Goal: Information Seeking & Learning: Learn about a topic

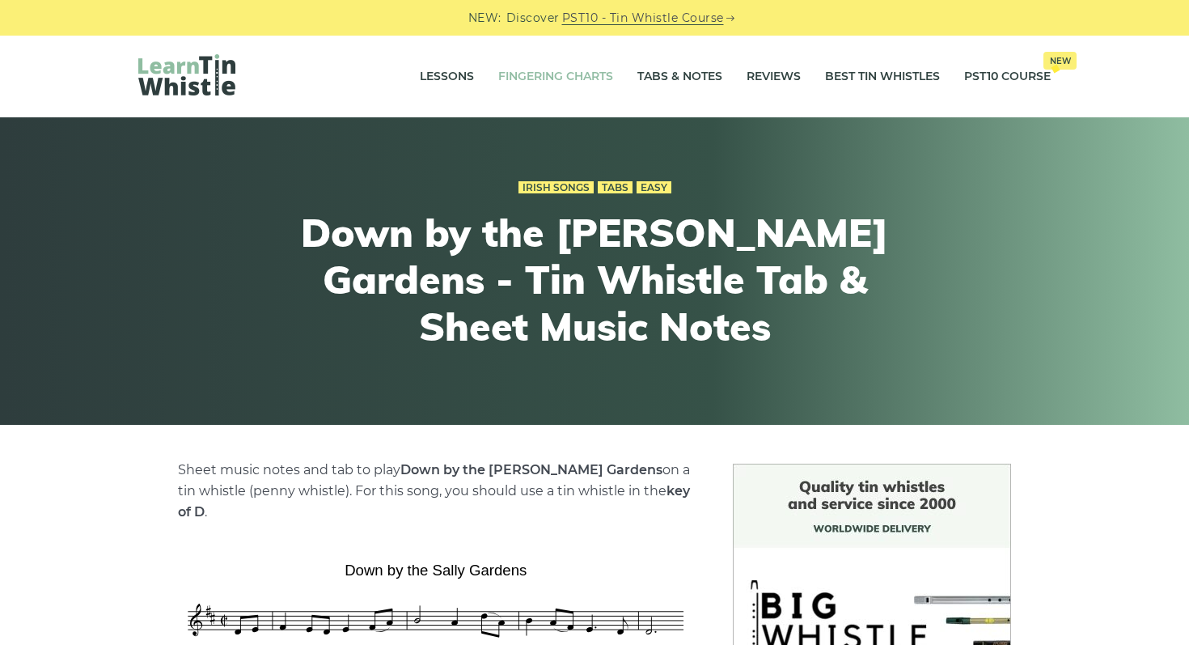
click at [543, 70] on link "Fingering Charts" at bounding box center [555, 77] width 115 height 40
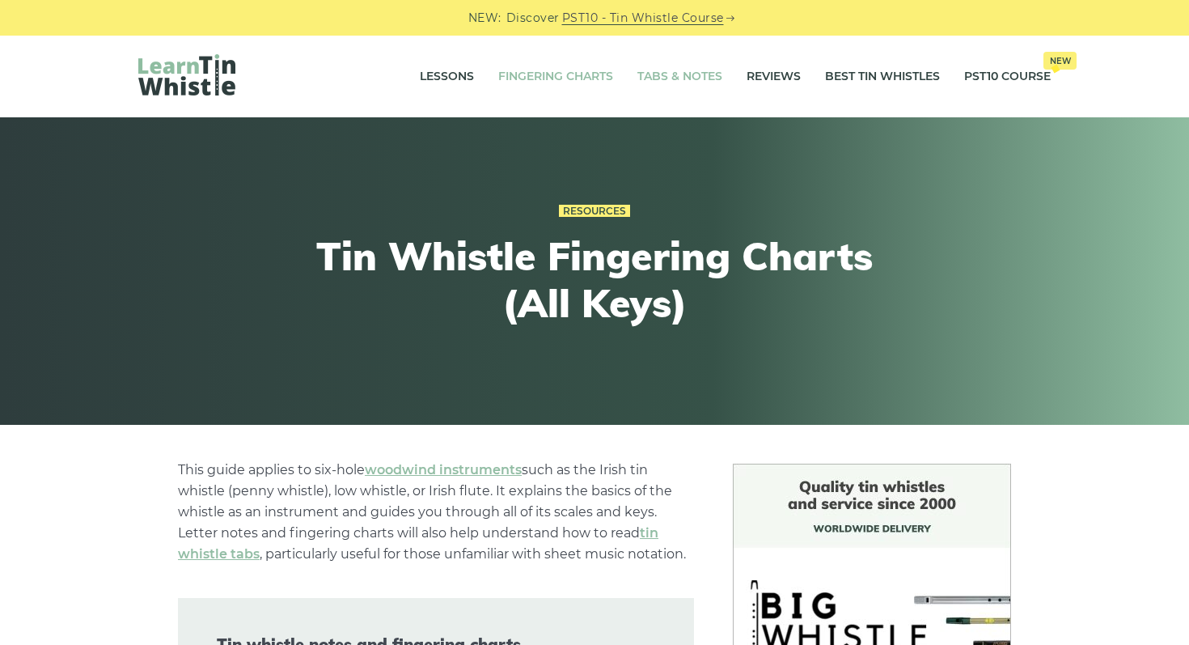
click at [663, 72] on link "Tabs & Notes" at bounding box center [679, 77] width 85 height 40
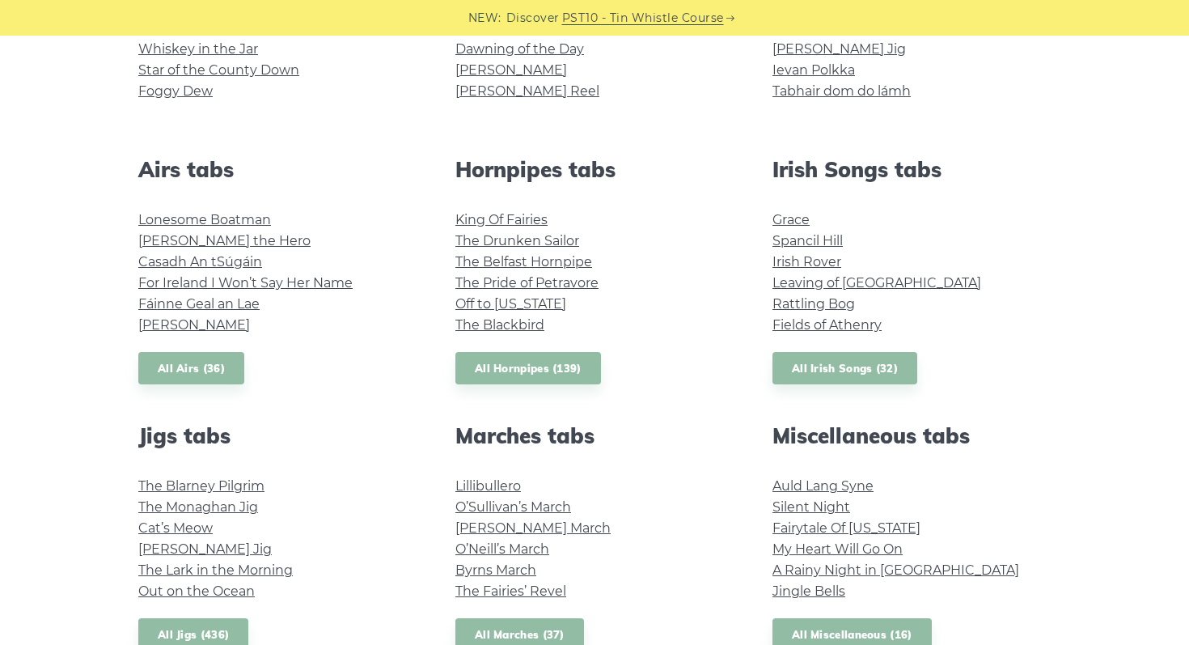
scroll to position [544, 0]
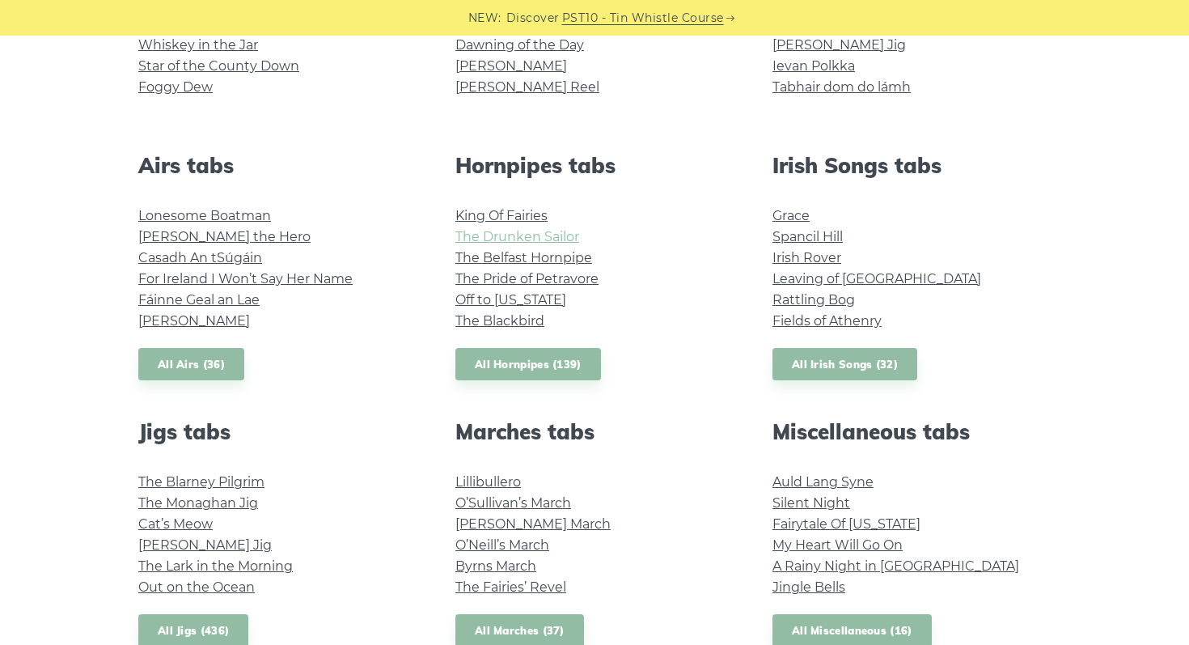
click at [516, 231] on link "The Drunken Sailor" at bounding box center [517, 236] width 124 height 15
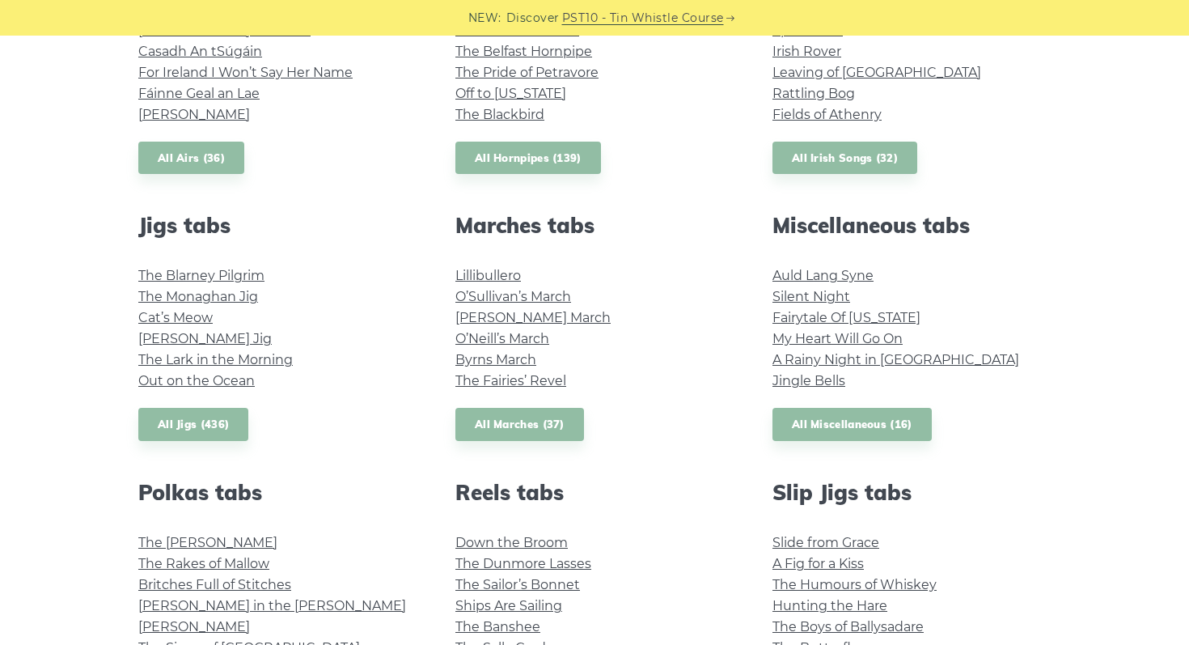
scroll to position [755, 0]
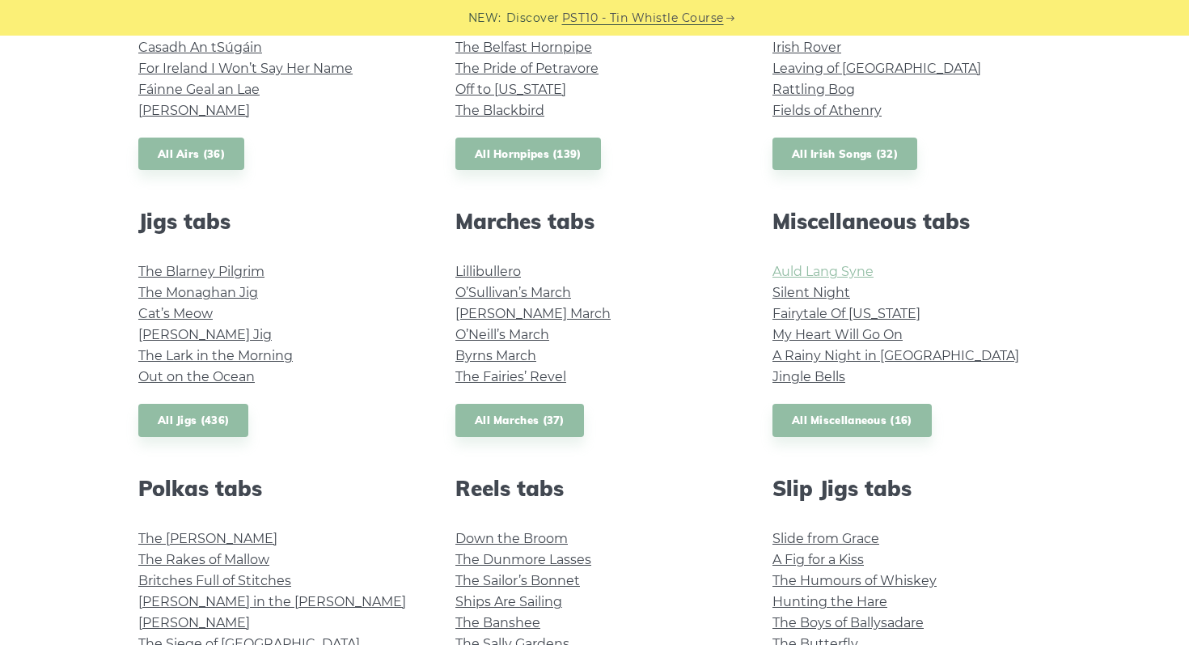
click at [846, 276] on link "Auld Lang Syne" at bounding box center [822, 271] width 101 height 15
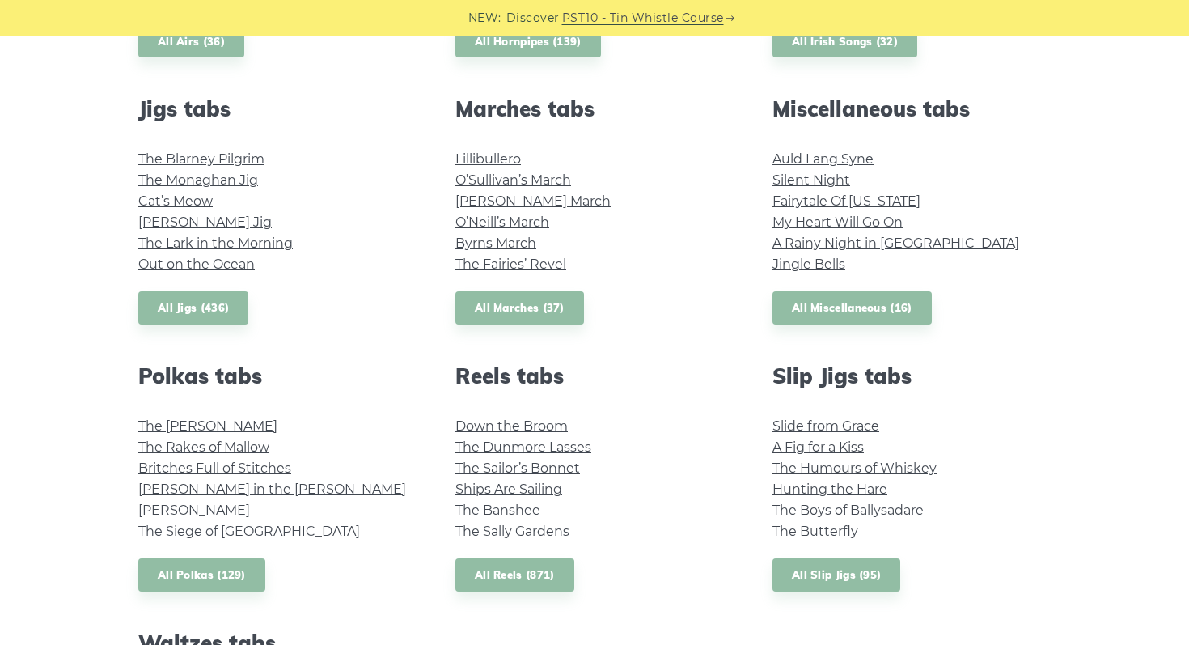
scroll to position [870, 0]
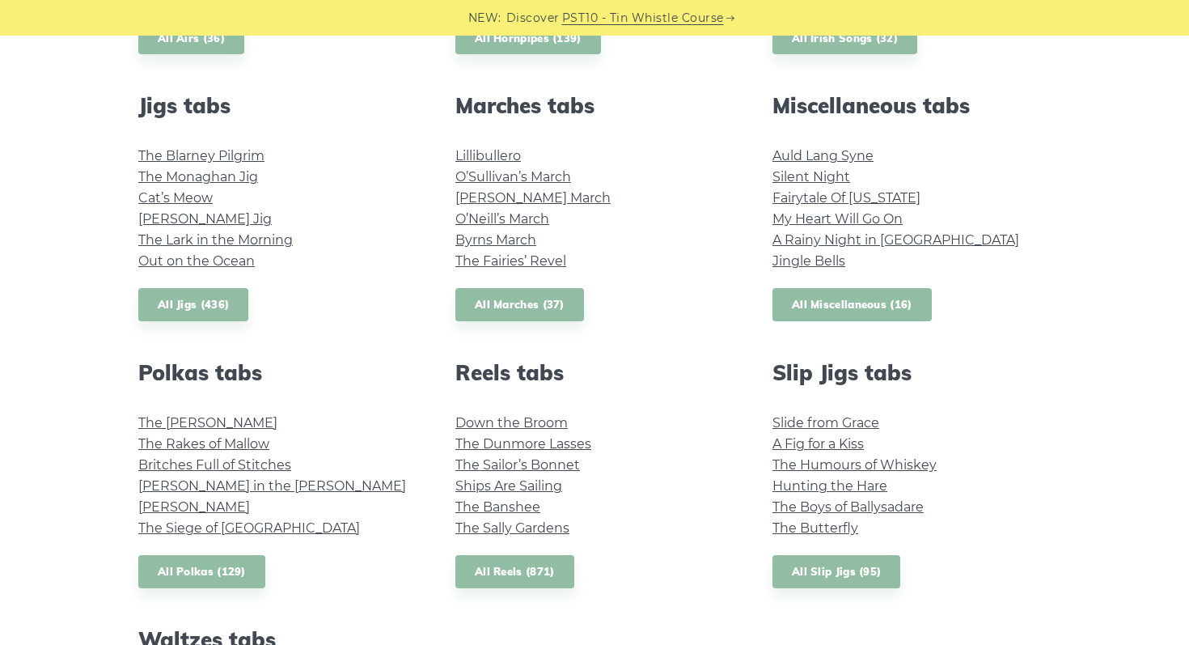
click at [873, 313] on link "All Miscellaneous (16)" at bounding box center [851, 304] width 159 height 33
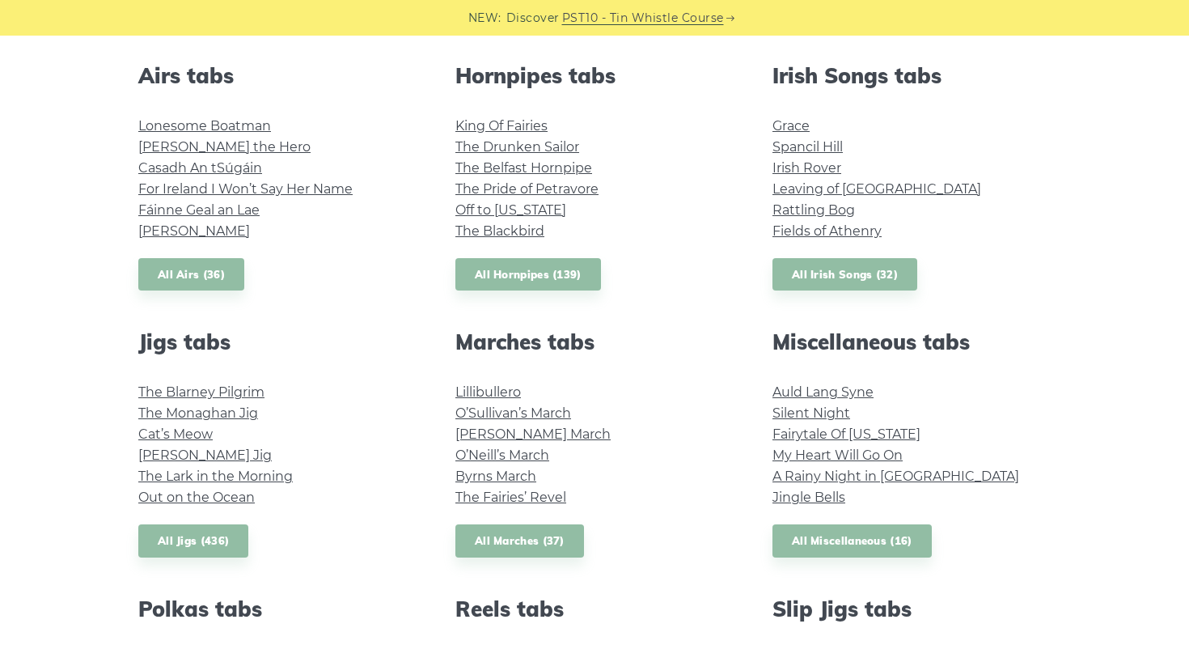
scroll to position [637, 0]
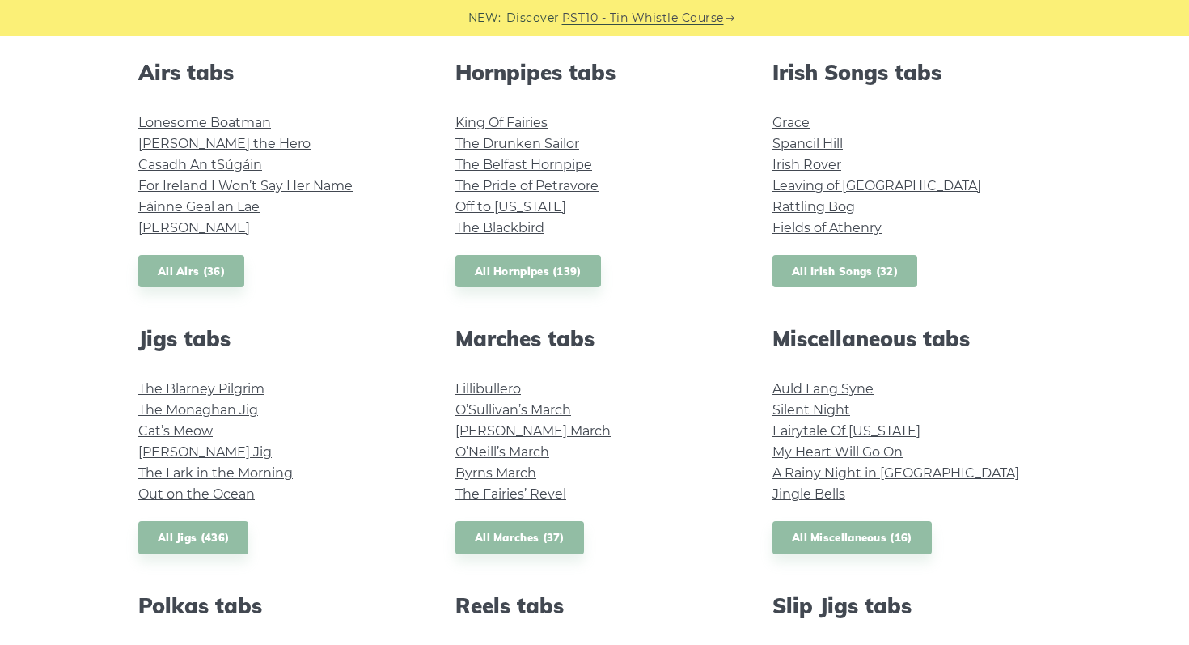
click at [858, 268] on link "All Irish Songs (32)" at bounding box center [844, 271] width 145 height 33
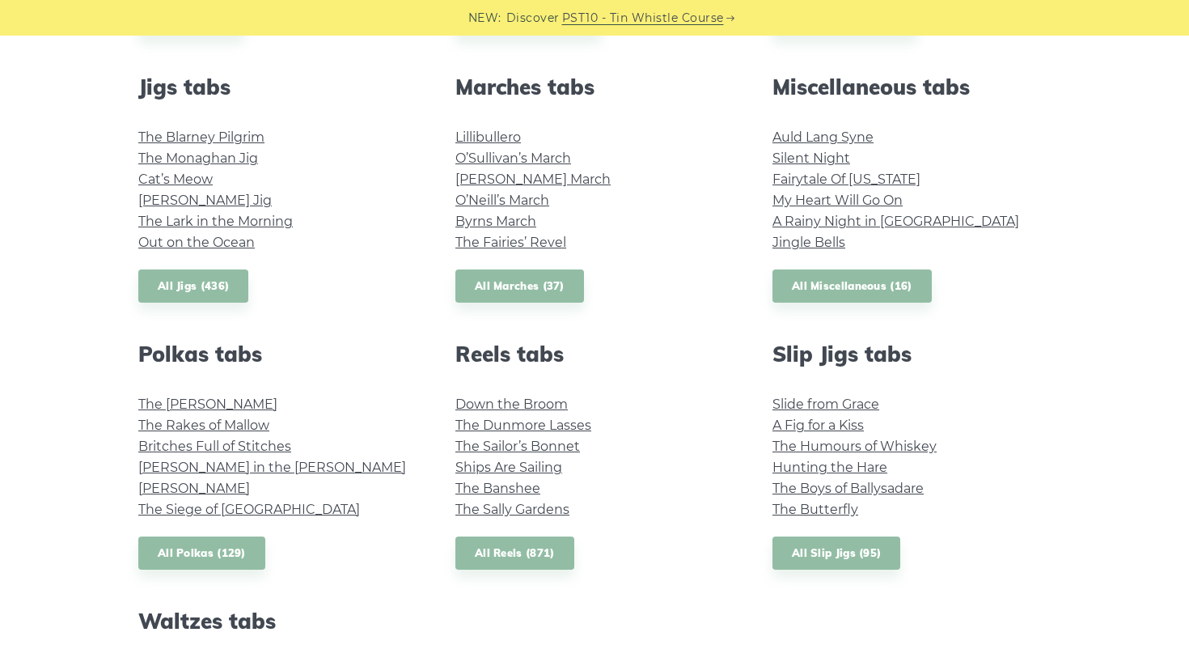
scroll to position [904, 0]
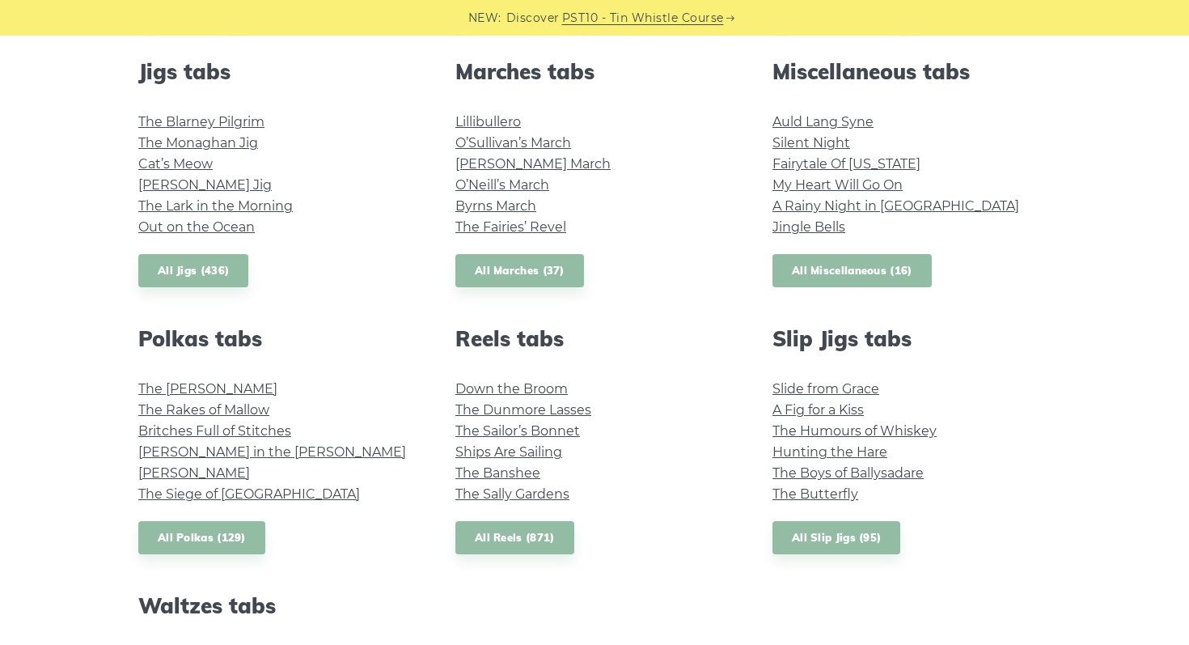
click at [829, 271] on link "All Miscellaneous (16)" at bounding box center [851, 270] width 159 height 33
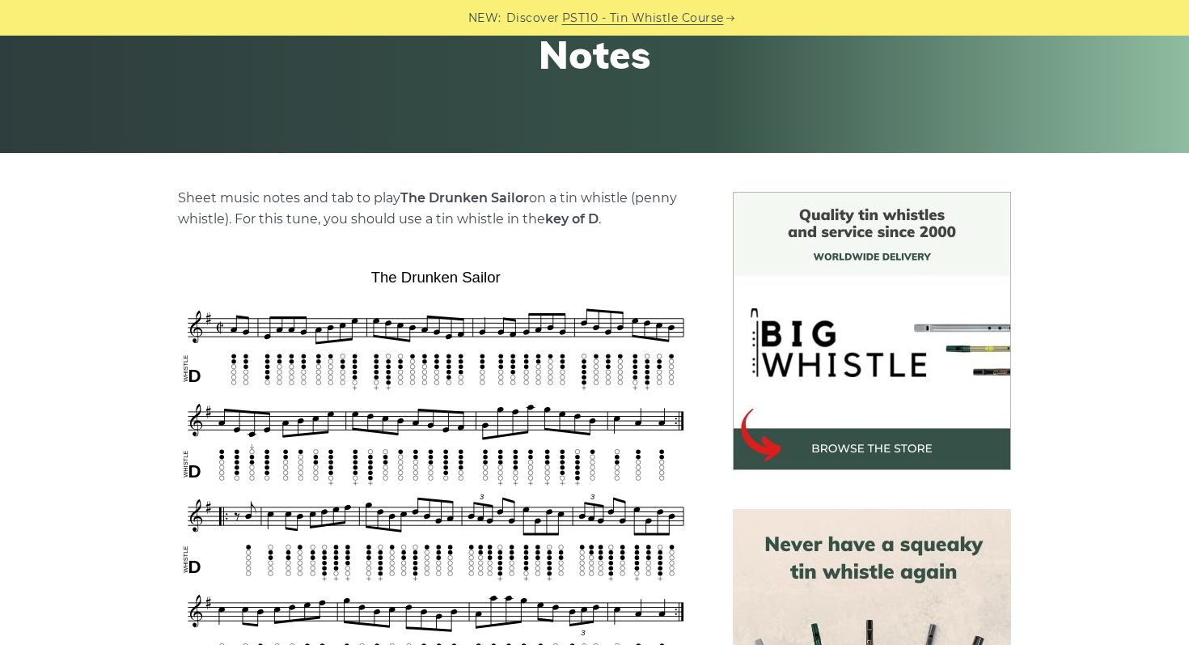
scroll to position [290, 0]
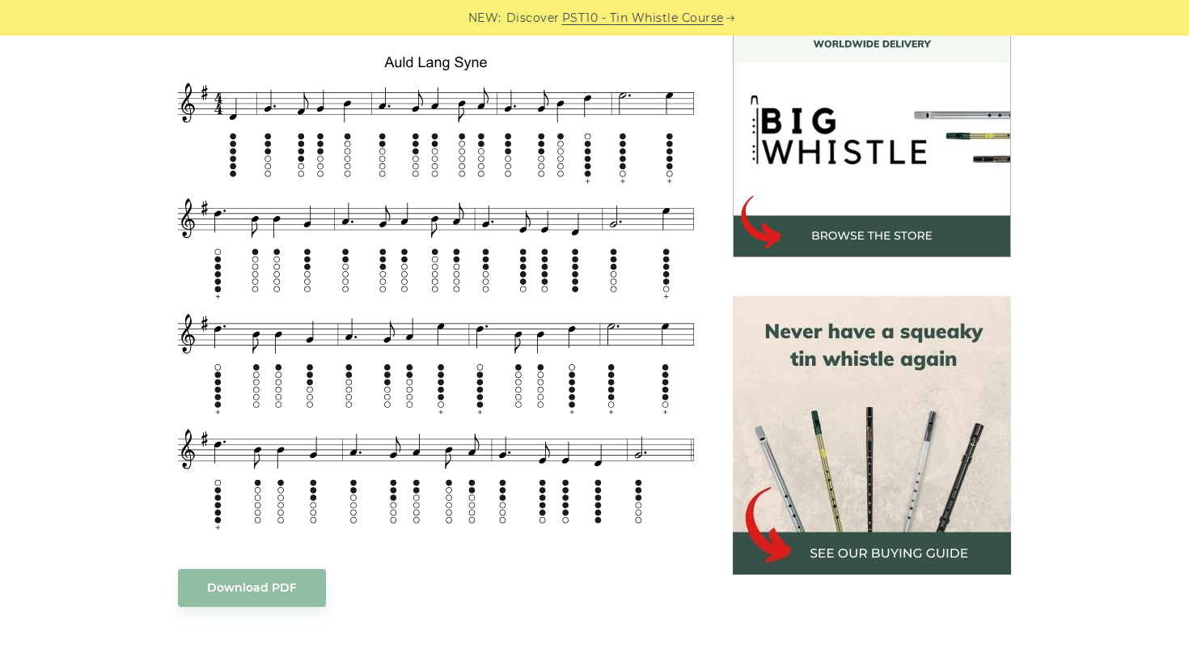
scroll to position [485, 0]
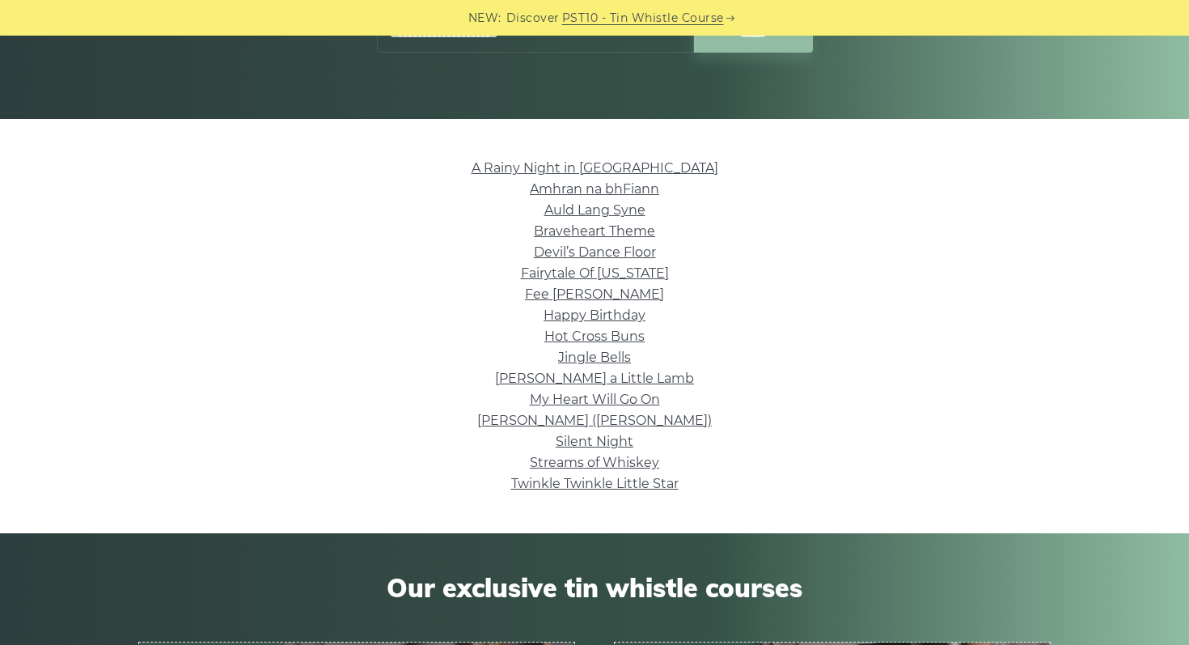
scroll to position [311, 0]
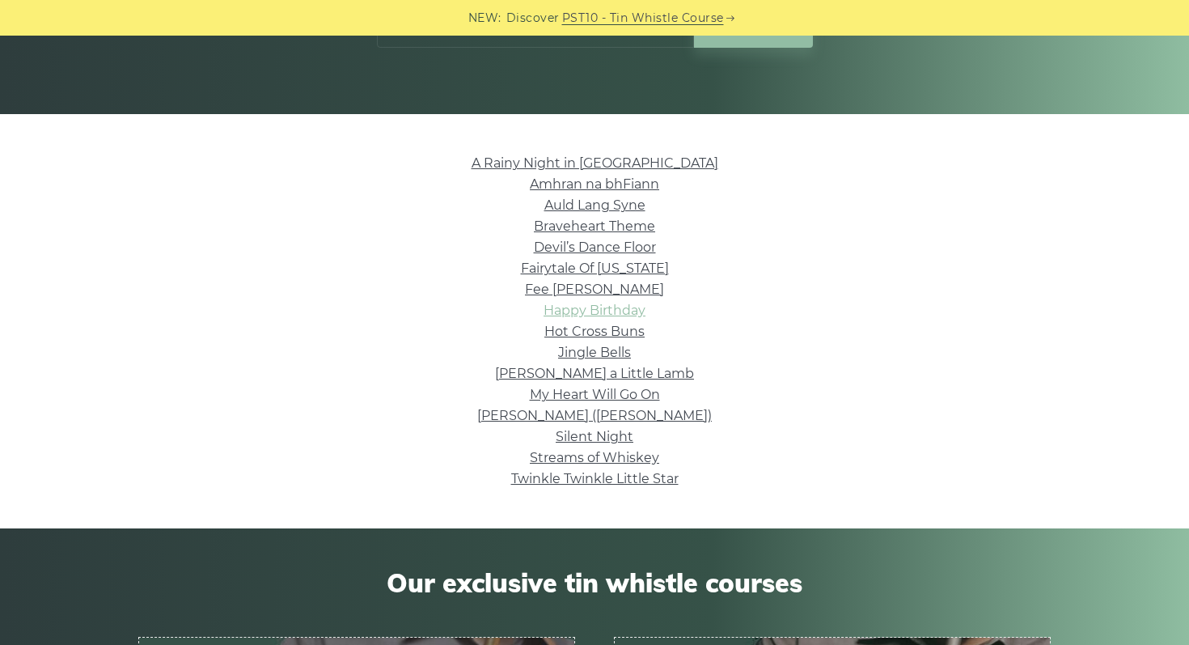
click at [593, 309] on link "Happy Birthday" at bounding box center [594, 309] width 102 height 15
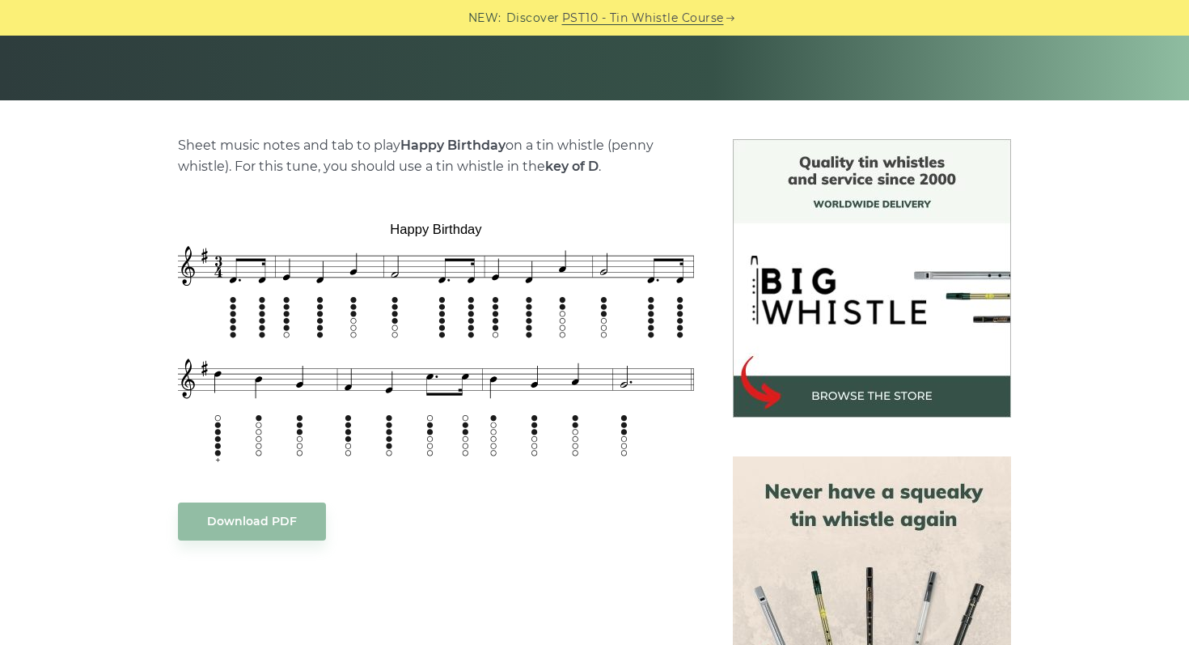
scroll to position [326, 0]
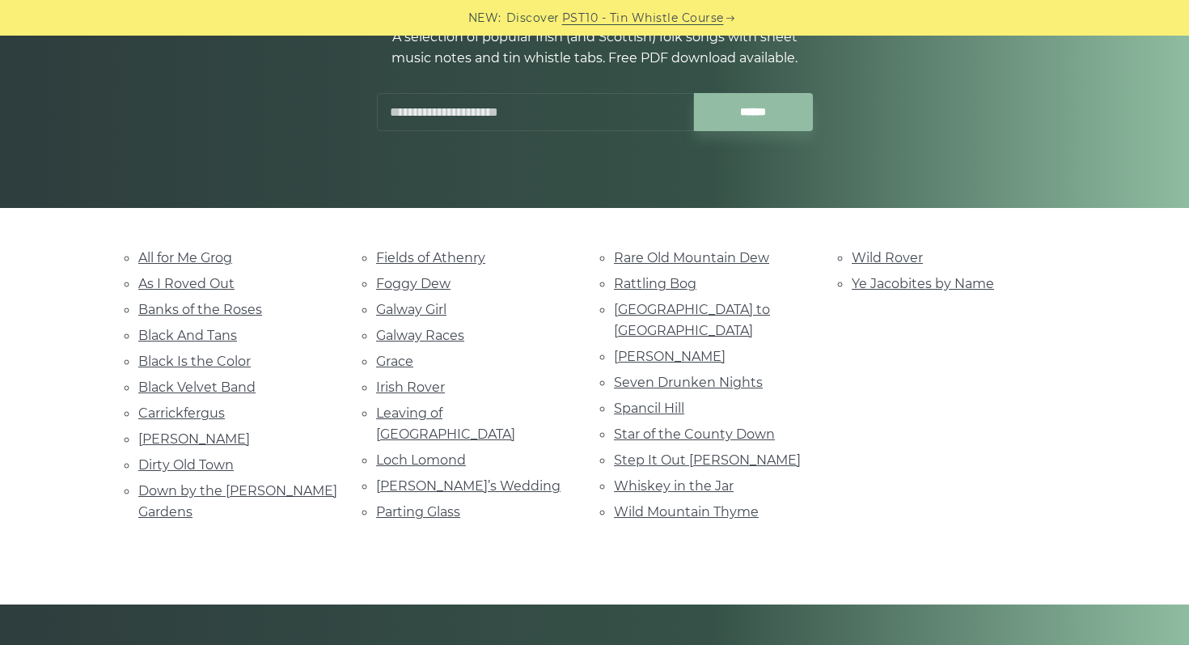
scroll to position [216, 0]
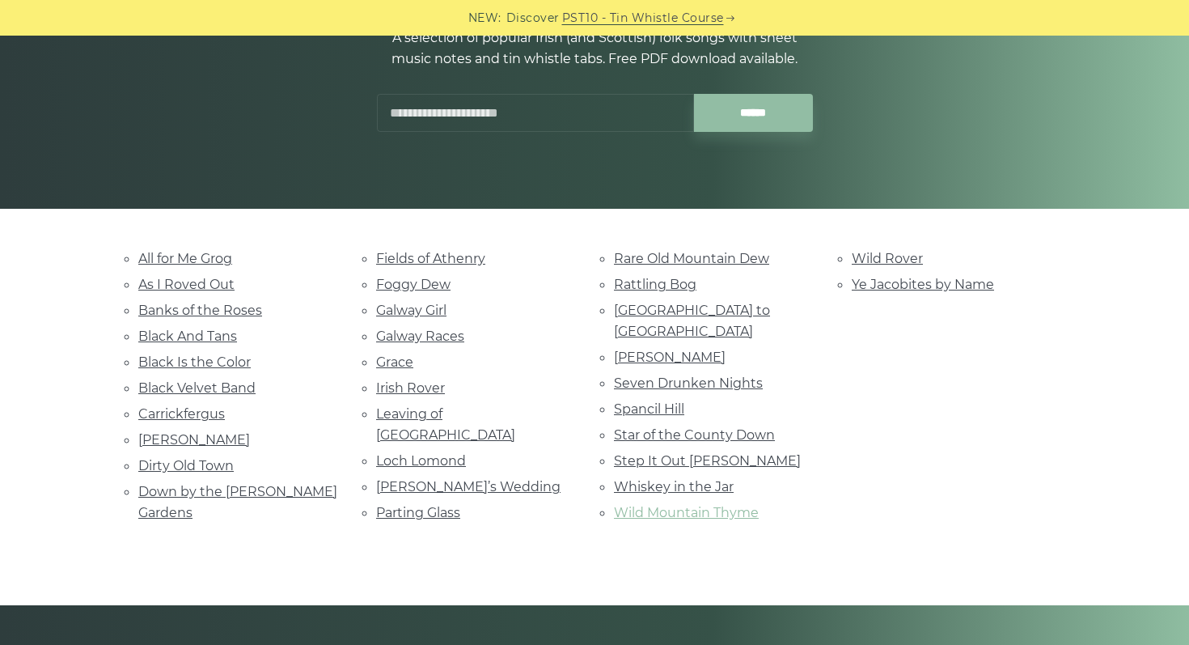
click at [697, 505] on link "Wild Mountain Thyme" at bounding box center [686, 512] width 145 height 15
click at [0, 348] on div "All for Me Grog As I Roved Out Banks of the Roses Black And Tans Black Is the C…" at bounding box center [594, 406] width 1189 height 319
click at [175, 440] on link "Danny Boy" at bounding box center [194, 439] width 112 height 15
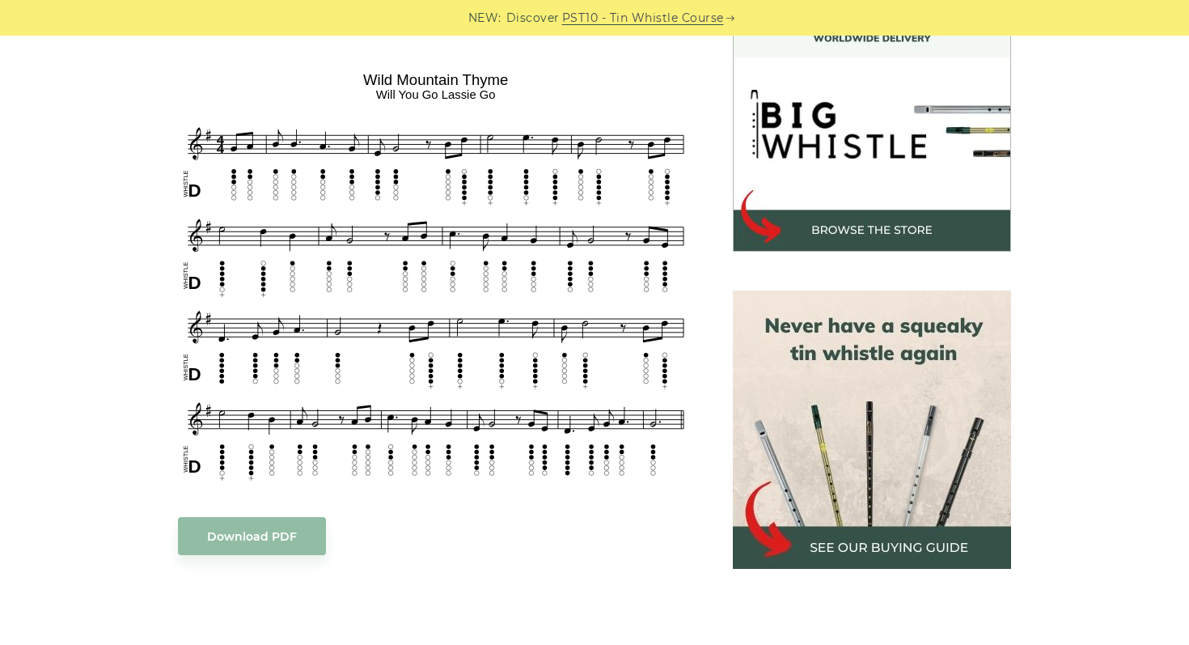
scroll to position [501, 0]
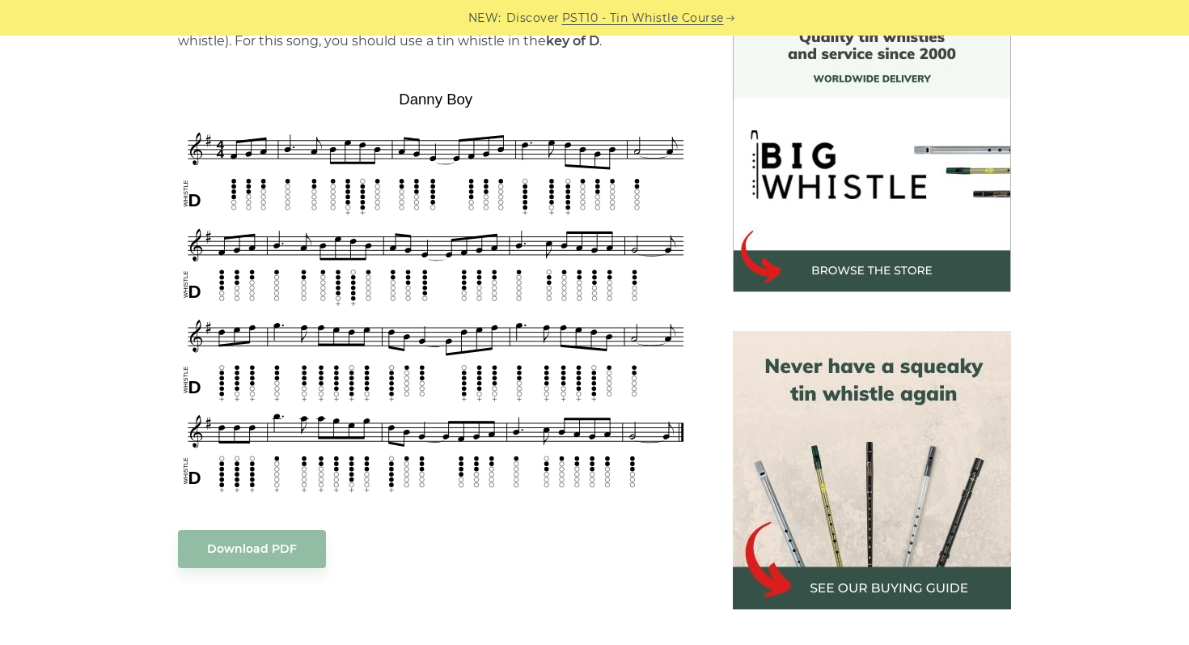
scroll to position [450, 0]
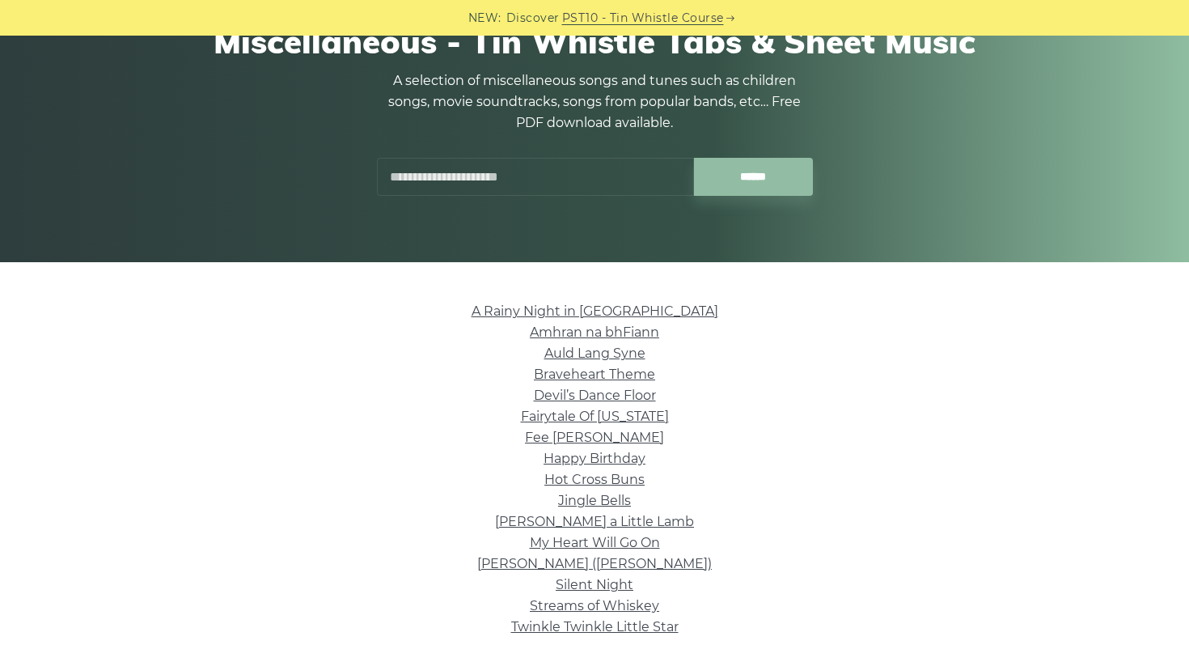
scroll to position [144, 0]
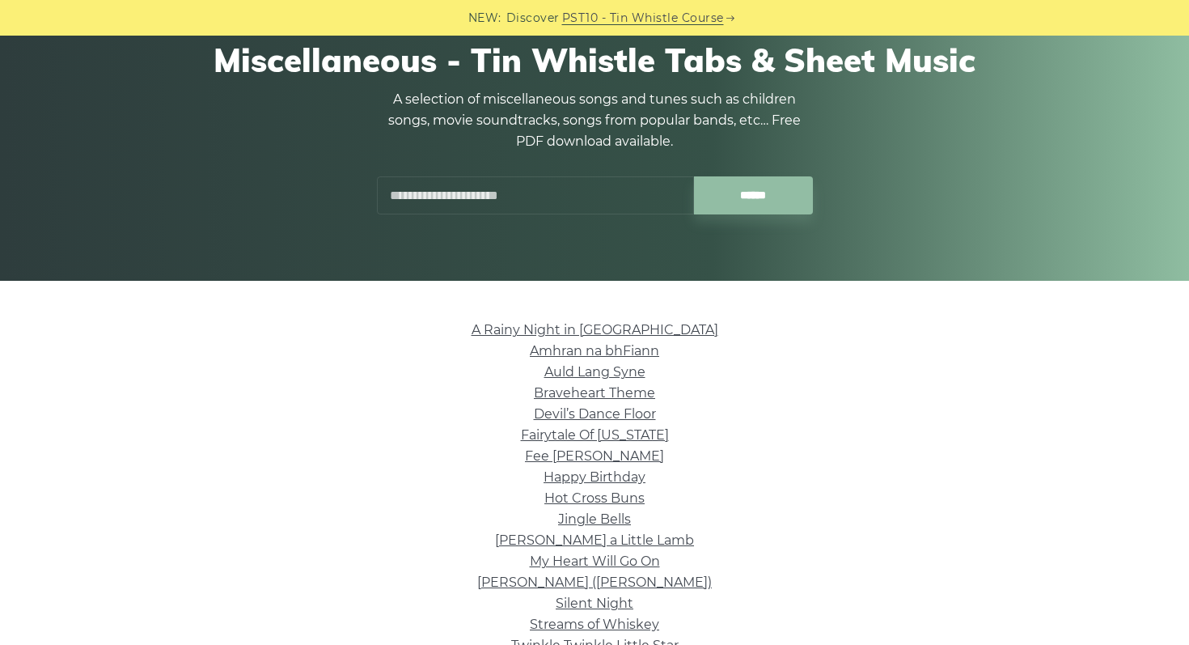
click at [480, 201] on input "text" at bounding box center [535, 195] width 317 height 38
click at [694, 176] on input "******" at bounding box center [753, 195] width 119 height 38
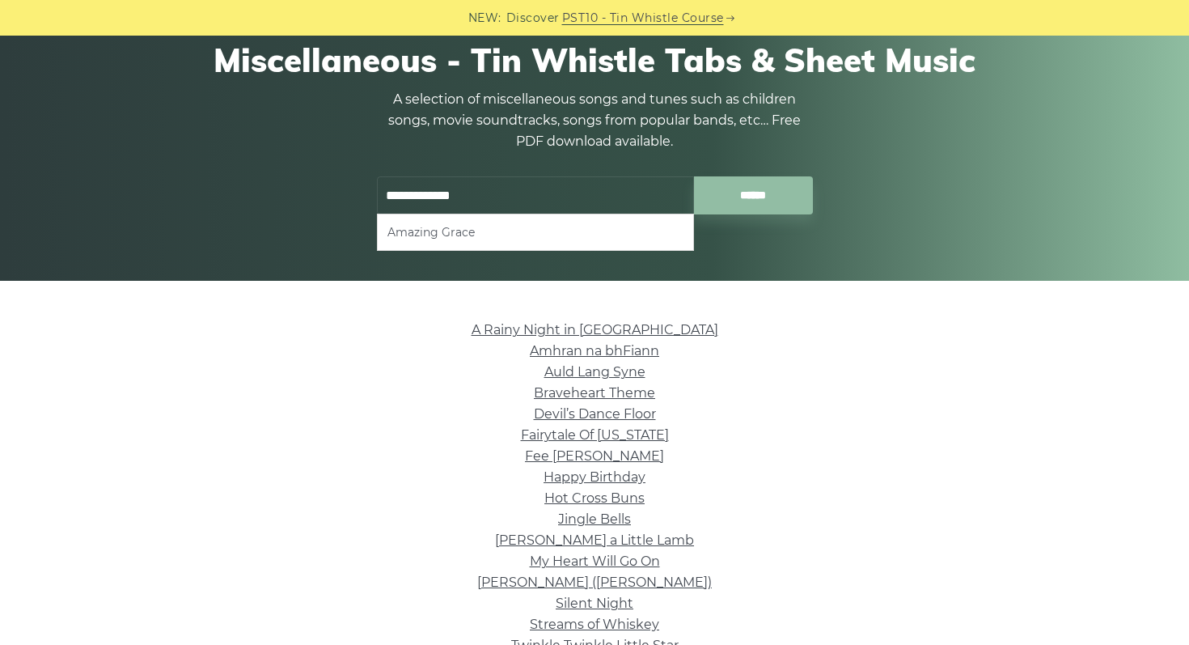
click at [488, 230] on li "Amazing Grace" at bounding box center [535, 231] width 296 height 19
type input "**********"
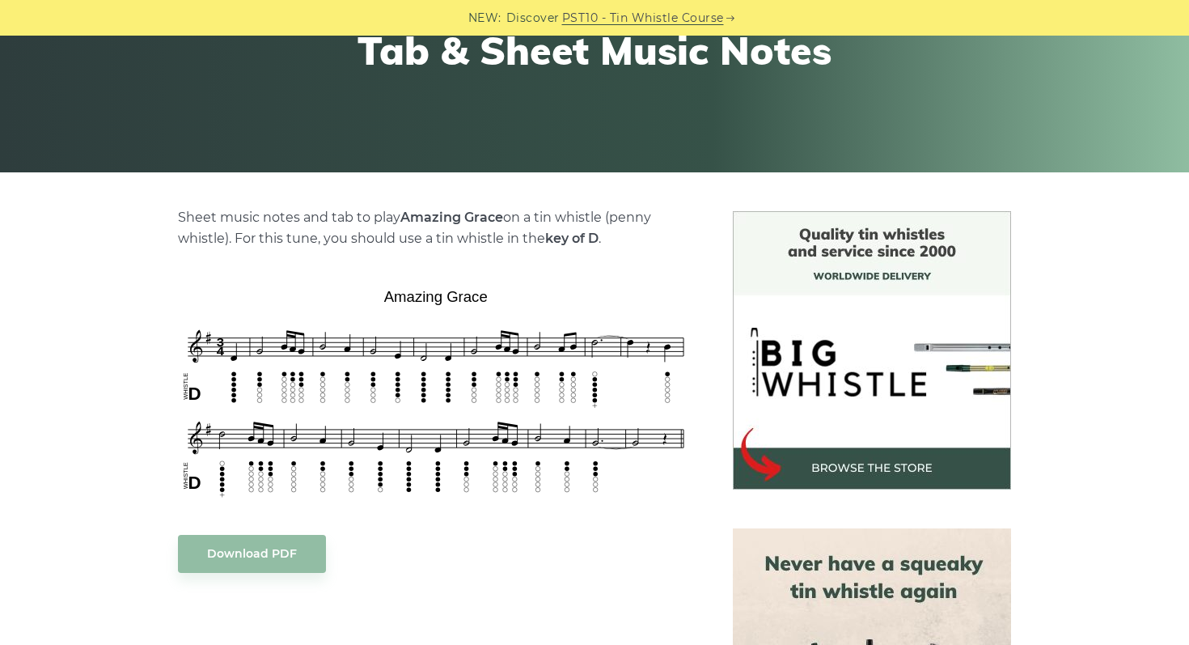
scroll to position [277, 0]
